Goal: Check status: Check status

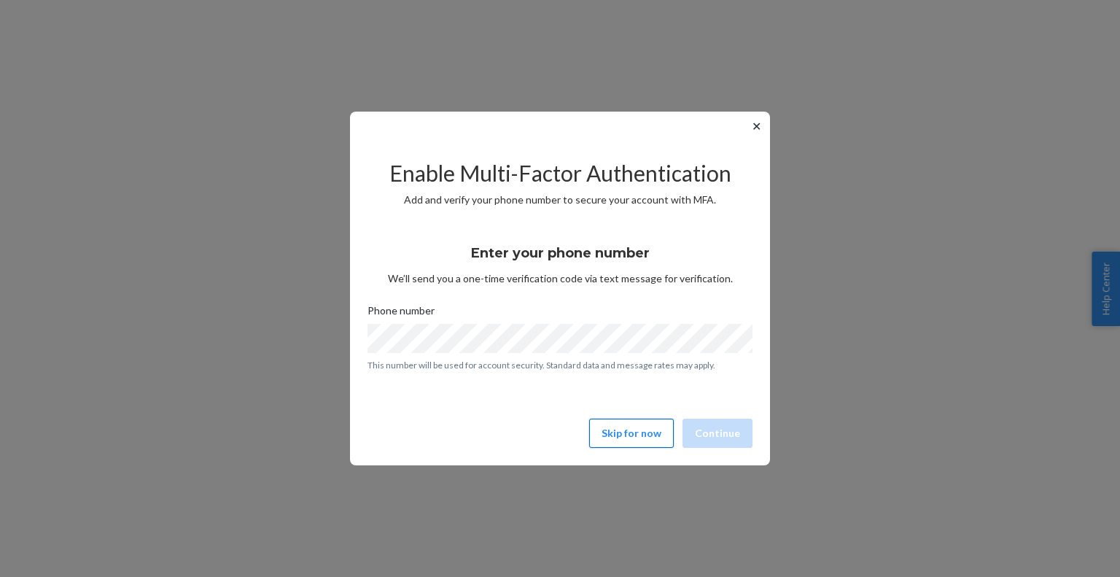
click at [640, 443] on button "Skip for now" at bounding box center [631, 433] width 85 height 29
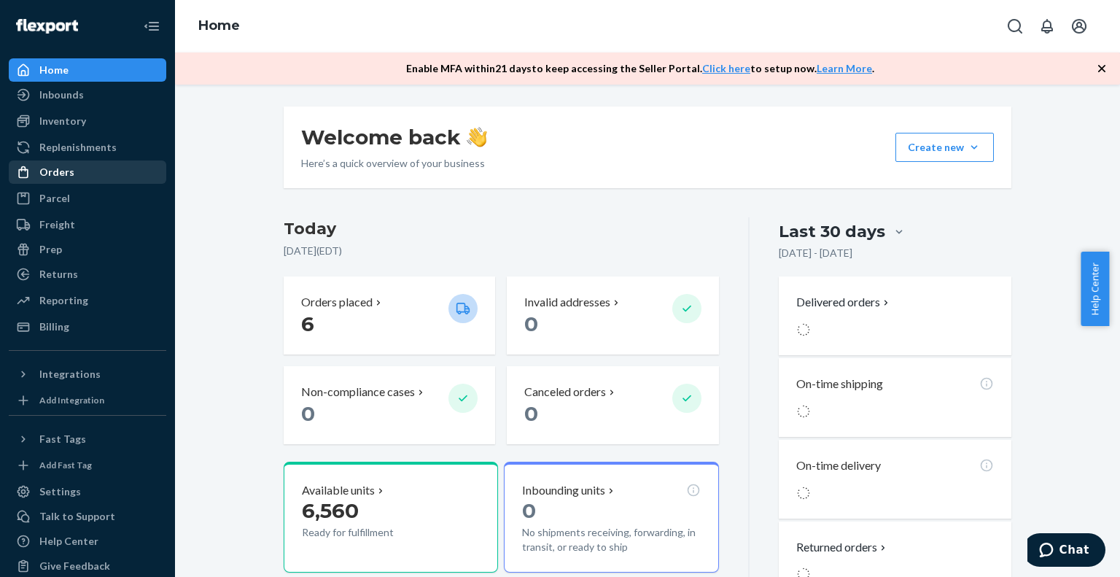
click at [76, 177] on div "Orders" at bounding box center [87, 172] width 155 height 20
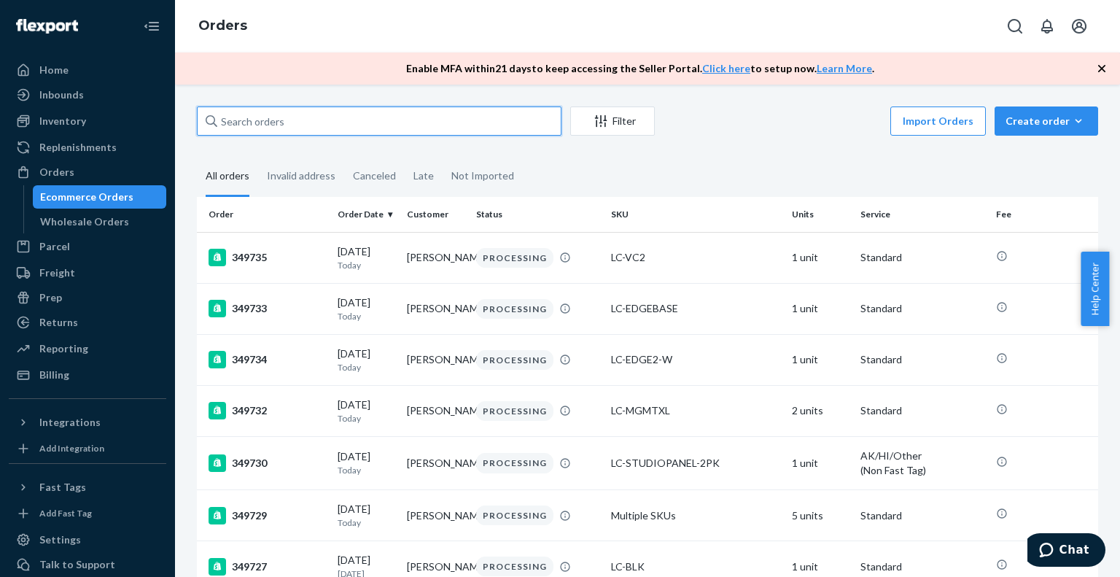
click at [292, 121] on input "text" at bounding box center [379, 121] width 365 height 29
paste input "IL21277"
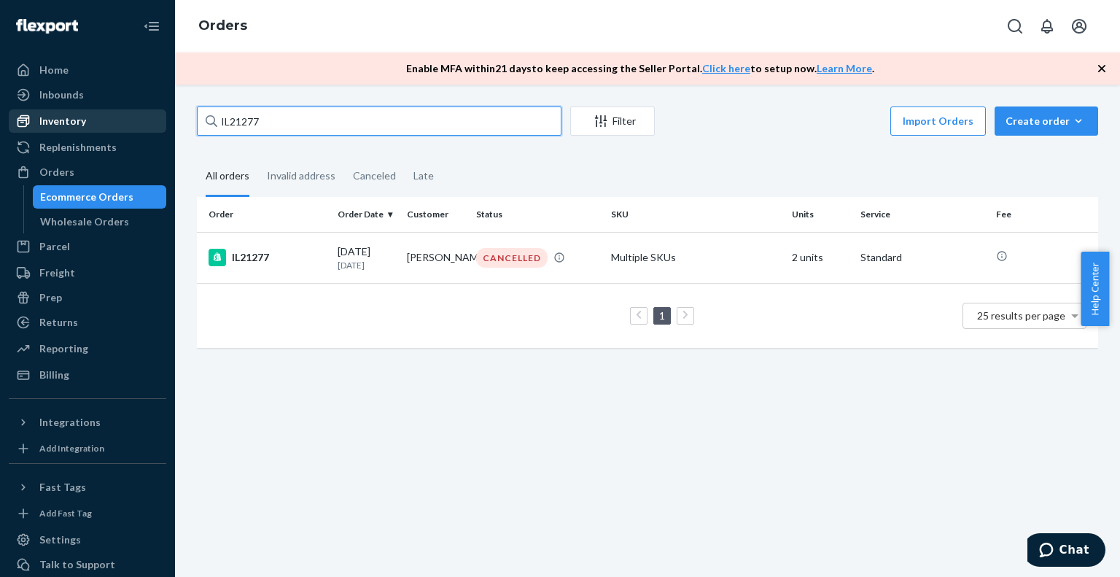
drag, startPoint x: 298, startPoint y: 118, endPoint x: 26, endPoint y: 110, distance: 272.2
click at [11, 114] on div "Home Inbounds Shipping Plans Problems Inventory Products Replenishments Orders …" at bounding box center [560, 288] width 1120 height 577
paste input "8"
drag, startPoint x: 288, startPoint y: 122, endPoint x: 44, endPoint y: 105, distance: 244.2
click at [47, 106] on div "Home Inbounds Shipping Plans Problems Inventory Products Replenishments Orders …" at bounding box center [560, 288] width 1120 height 577
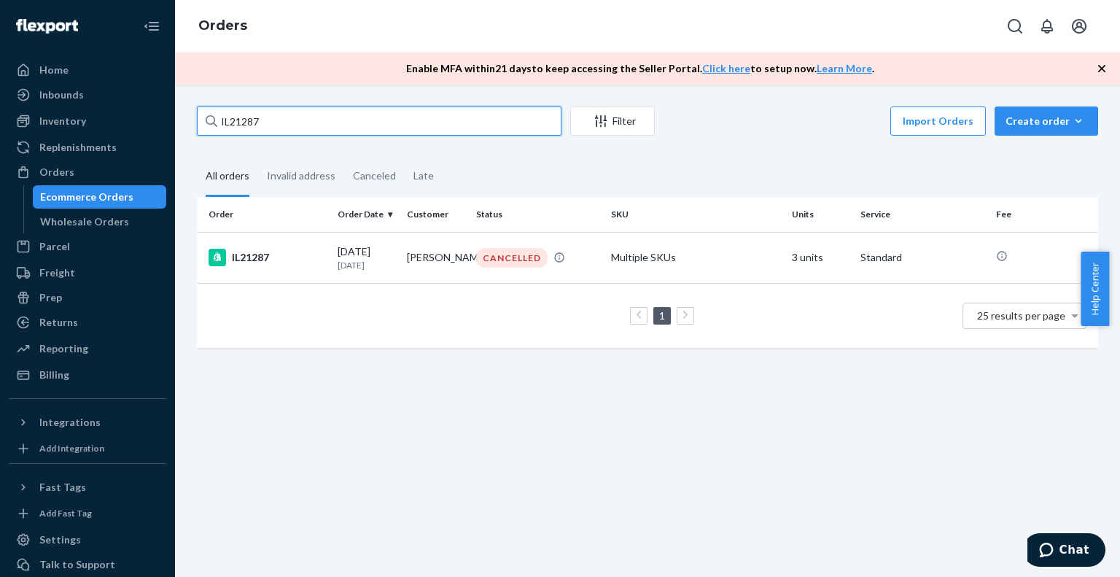
paste input "406"
drag, startPoint x: 288, startPoint y: 131, endPoint x: 72, endPoint y: 106, distance: 217.4
click at [73, 106] on div "Home Inbounds Shipping Plans Problems Inventory Products Replenishments Orders …" at bounding box center [560, 288] width 1120 height 577
paste input "553"
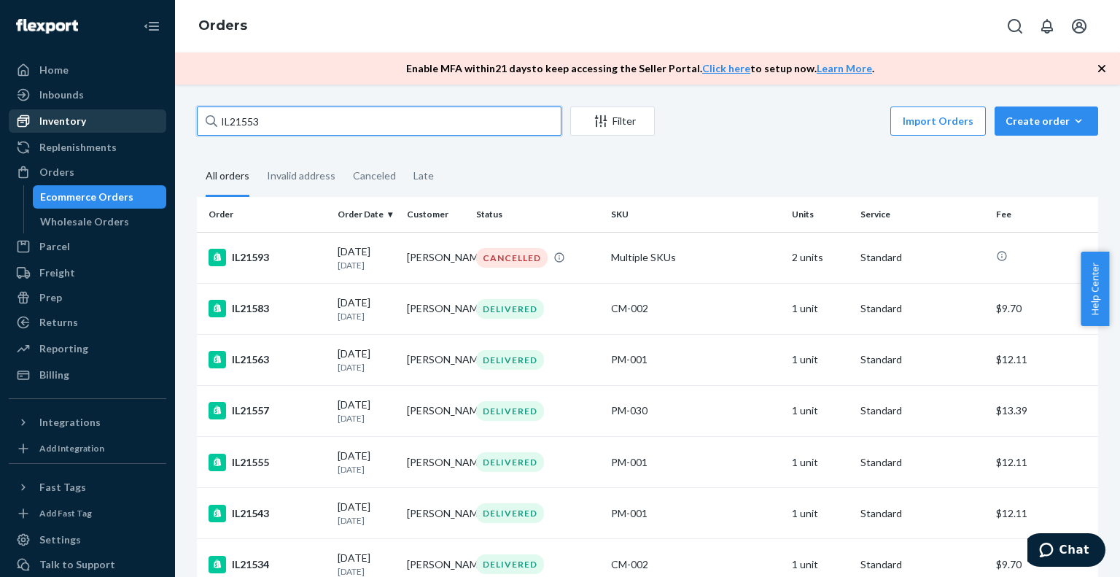
drag, startPoint x: 279, startPoint y: 120, endPoint x: 93, endPoint y: 115, distance: 186.1
click at [108, 117] on div "Home Inbounds Shipping Plans Problems Inventory Products Replenishments Orders …" at bounding box center [560, 288] width 1120 height 577
paste input "60"
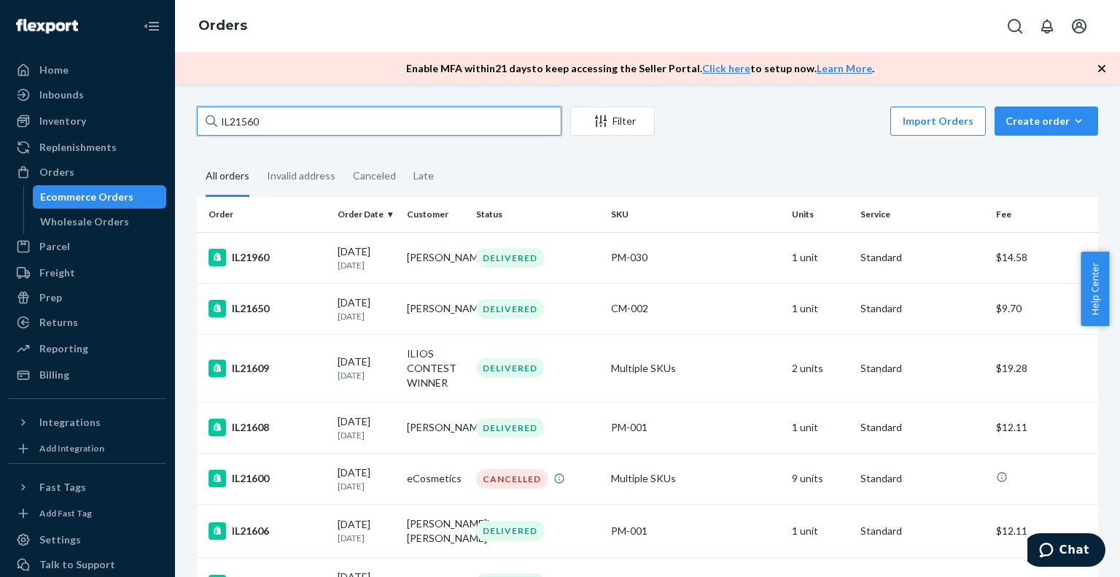
type input "IL21560"
